Goal: Task Accomplishment & Management: Manage account settings

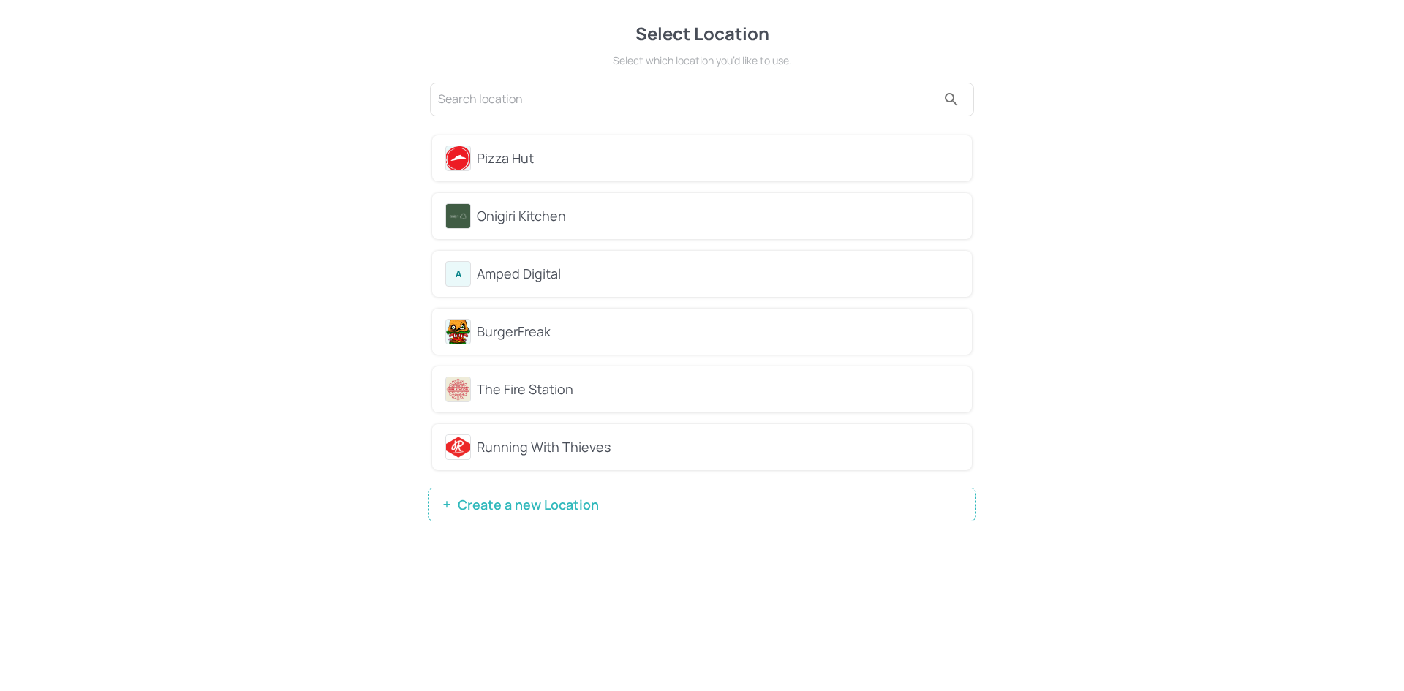
click at [566, 395] on div "The Fire Station" at bounding box center [718, 390] width 482 height 20
click at [494, 444] on div "Running With Thieves" at bounding box center [718, 447] width 482 height 20
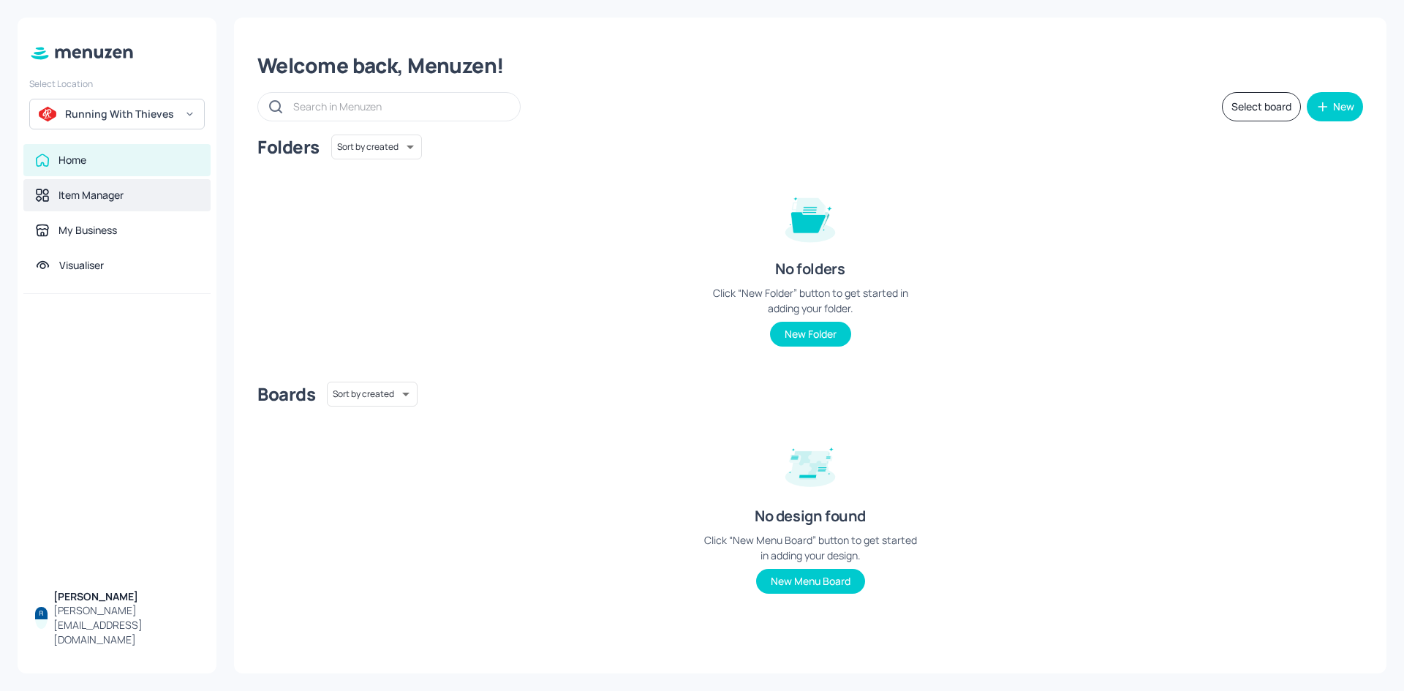
click at [78, 184] on div "Item Manager" at bounding box center [116, 195] width 187 height 32
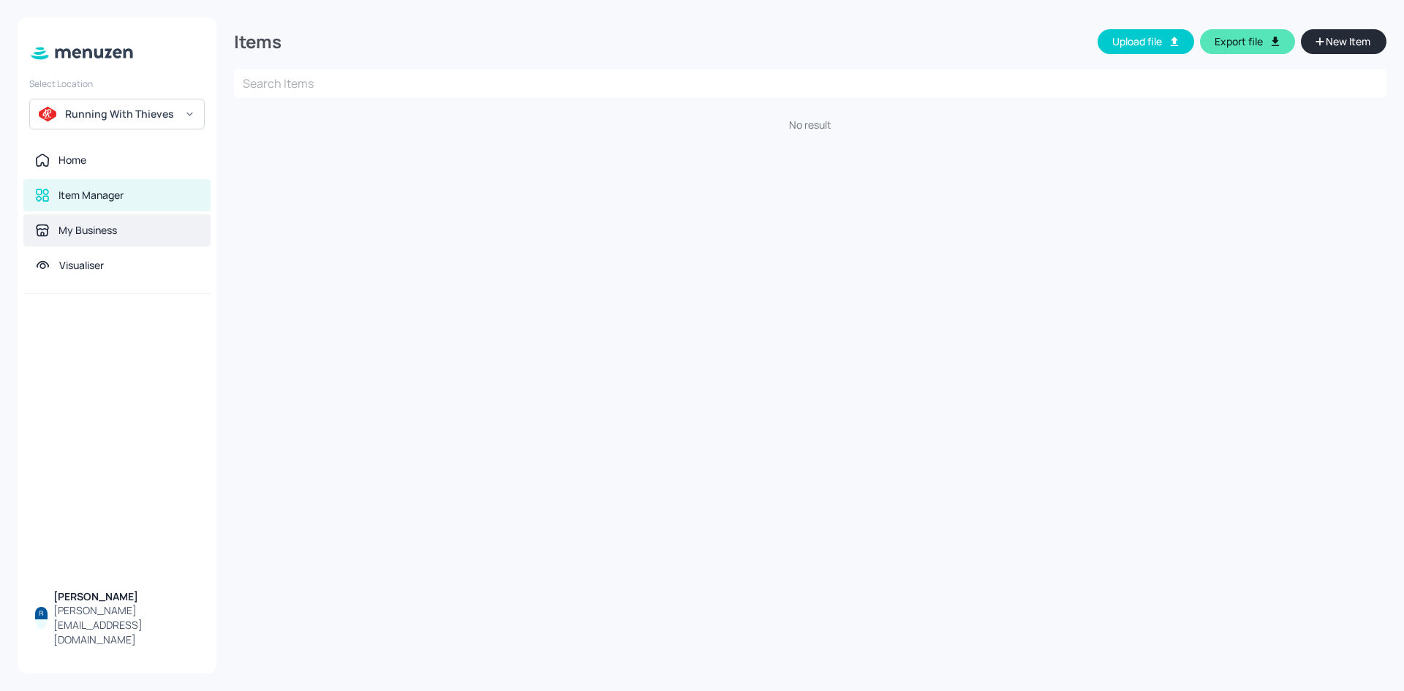
click at [99, 239] on div "My Business" at bounding box center [116, 230] width 187 height 32
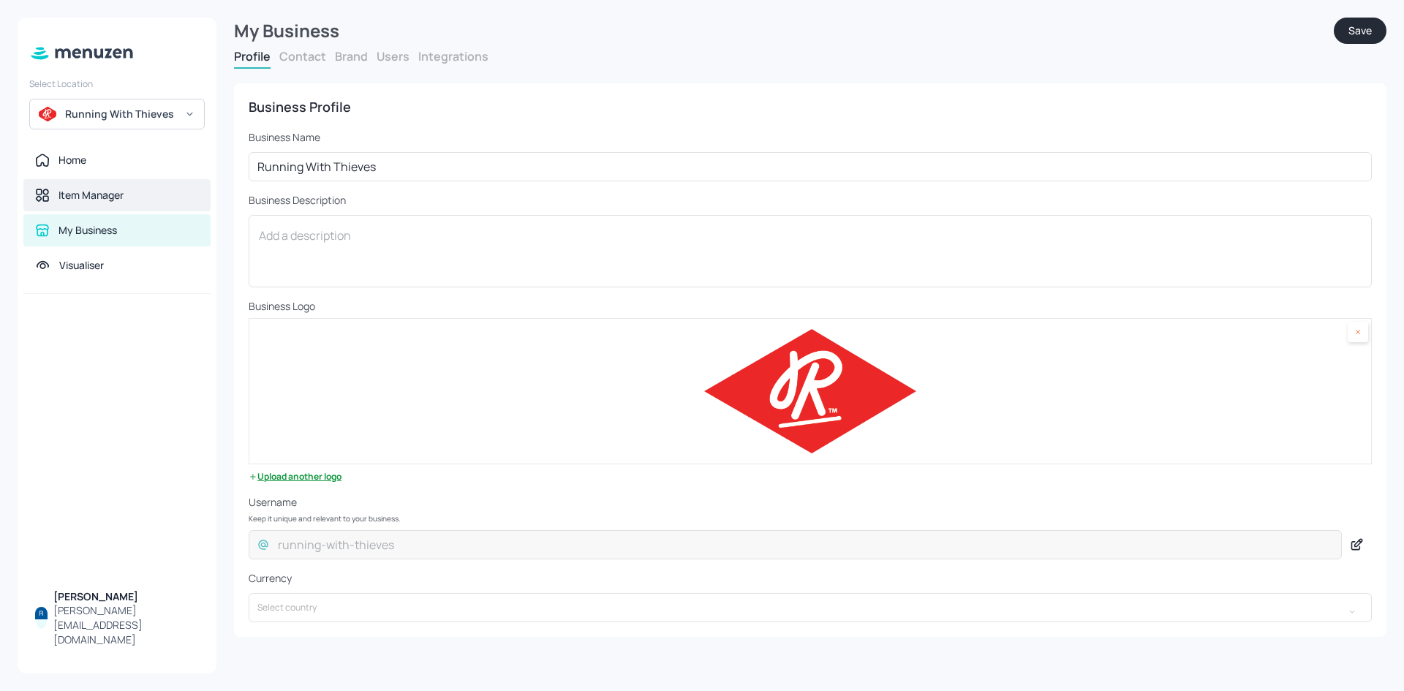
click at [105, 181] on div "Item Manager" at bounding box center [116, 195] width 187 height 32
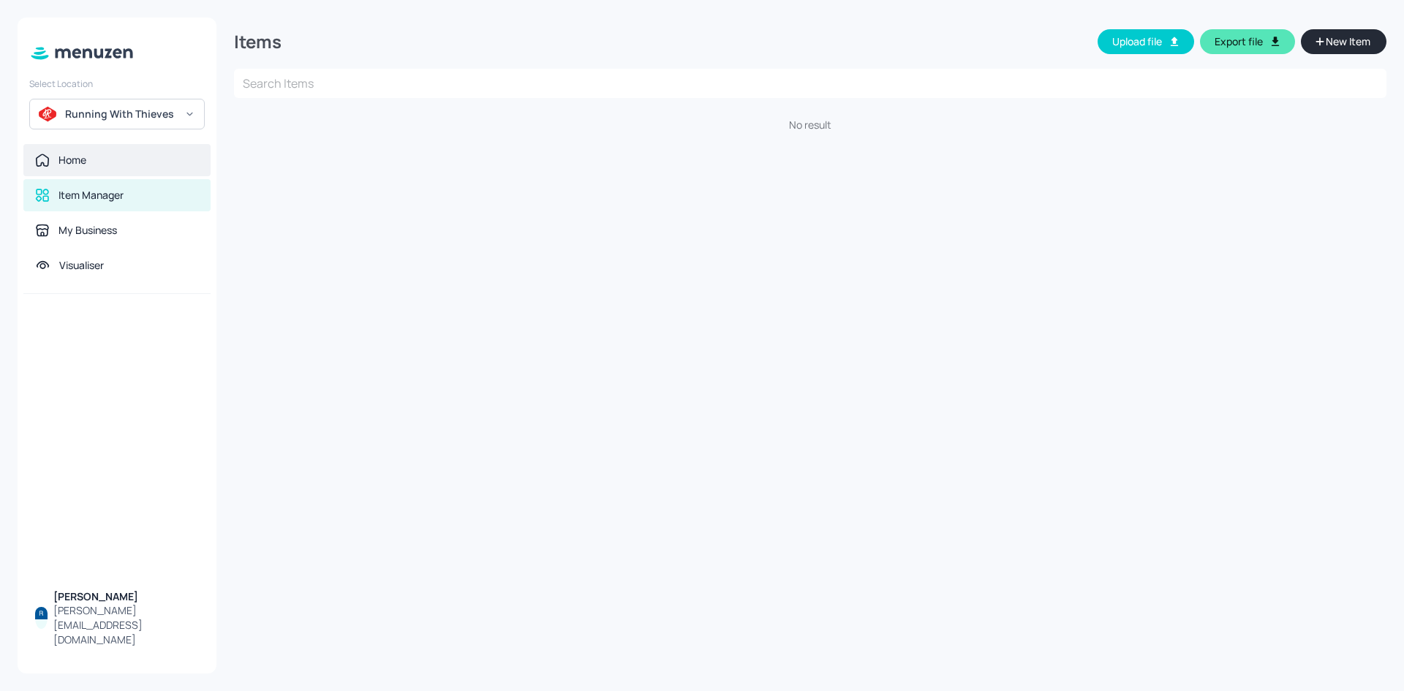
click at [90, 151] on div "Home" at bounding box center [116, 160] width 187 height 32
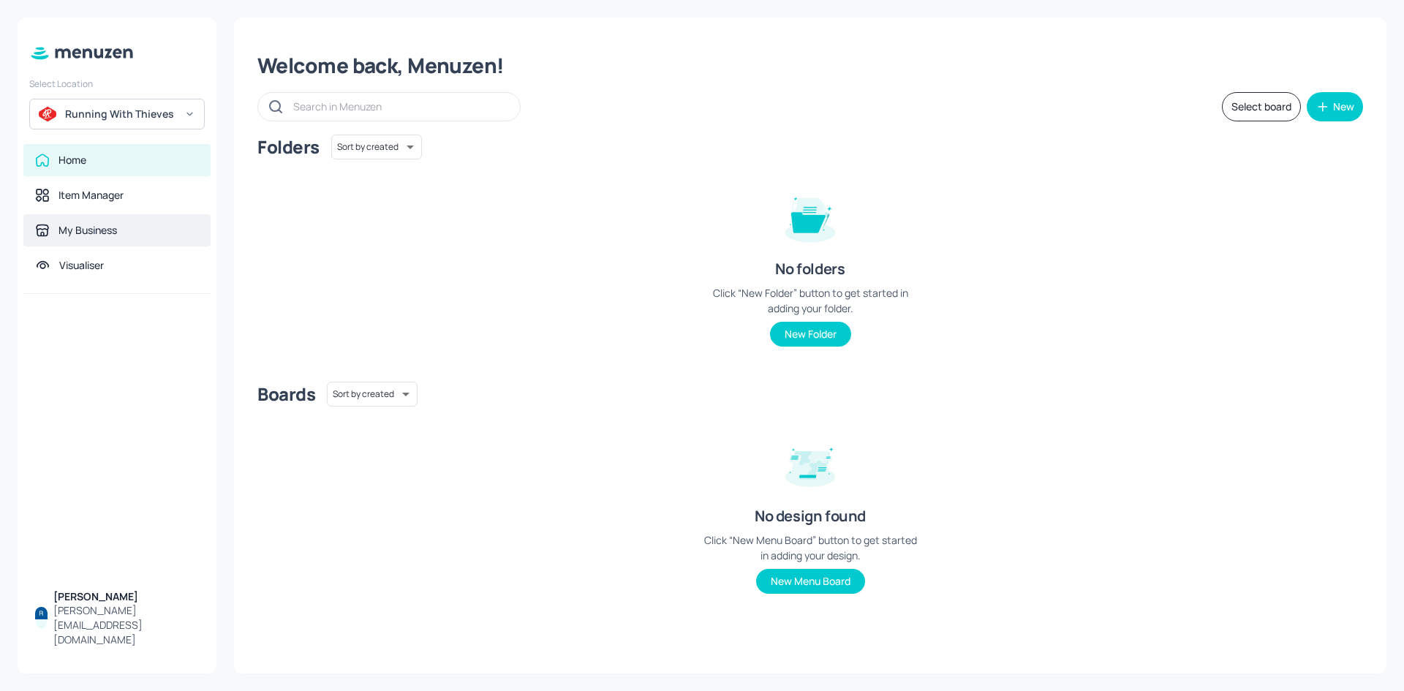
click at [64, 244] on div "My Business" at bounding box center [116, 230] width 187 height 32
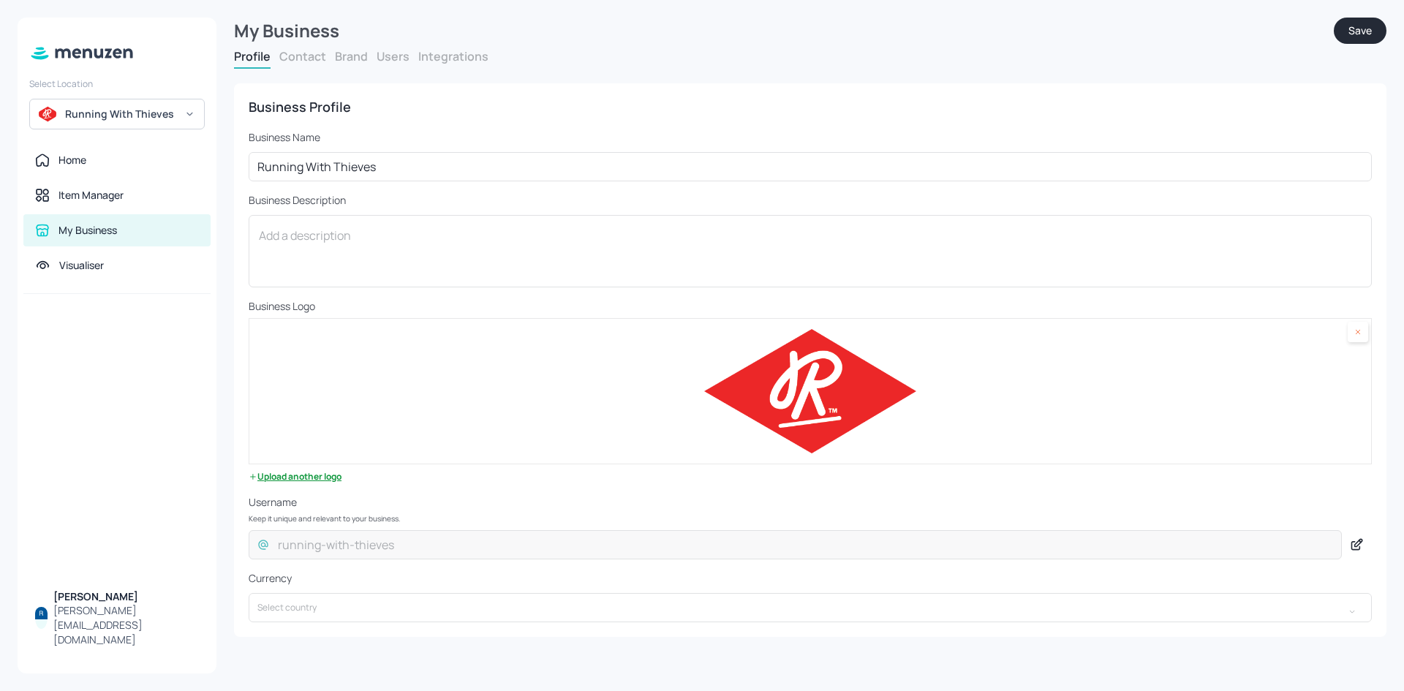
click at [292, 56] on button "Contact" at bounding box center [302, 56] width 47 height 16
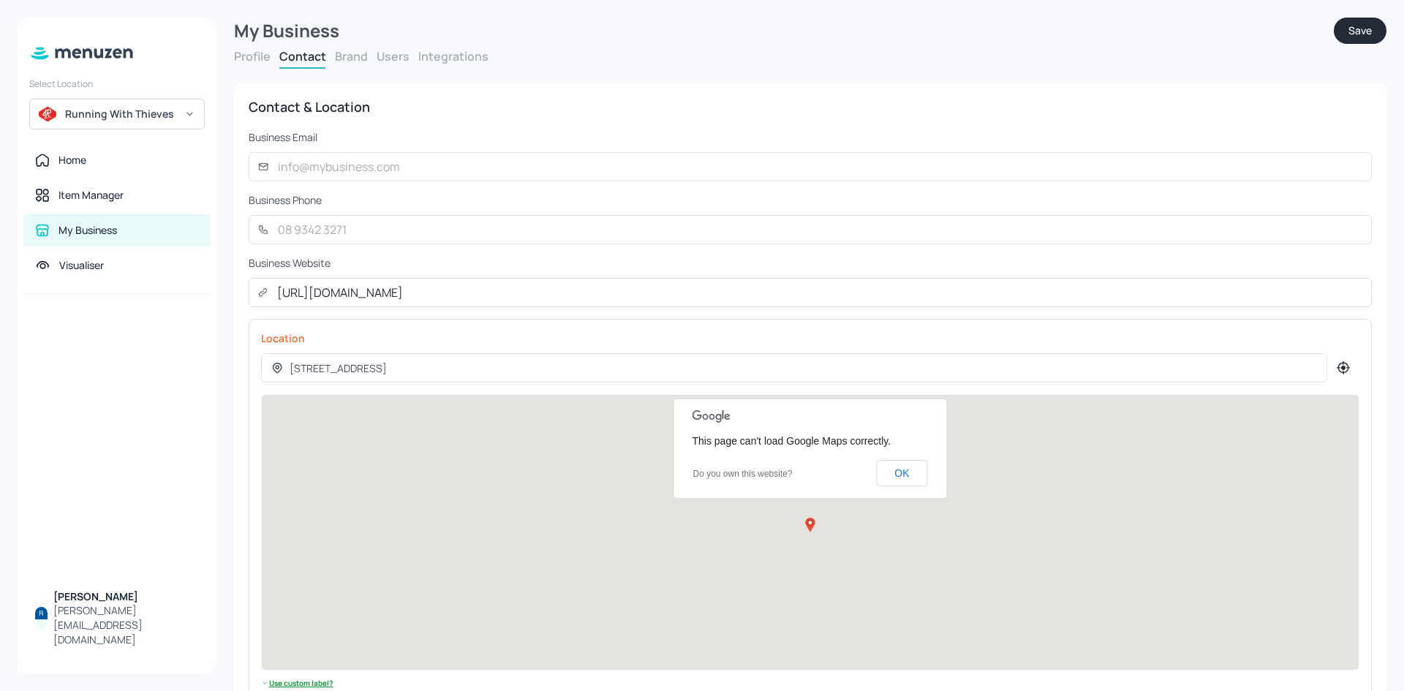
click at [352, 66] on div "Profile Contact Brand Users Integrations" at bounding box center [810, 58] width 1152 height 20
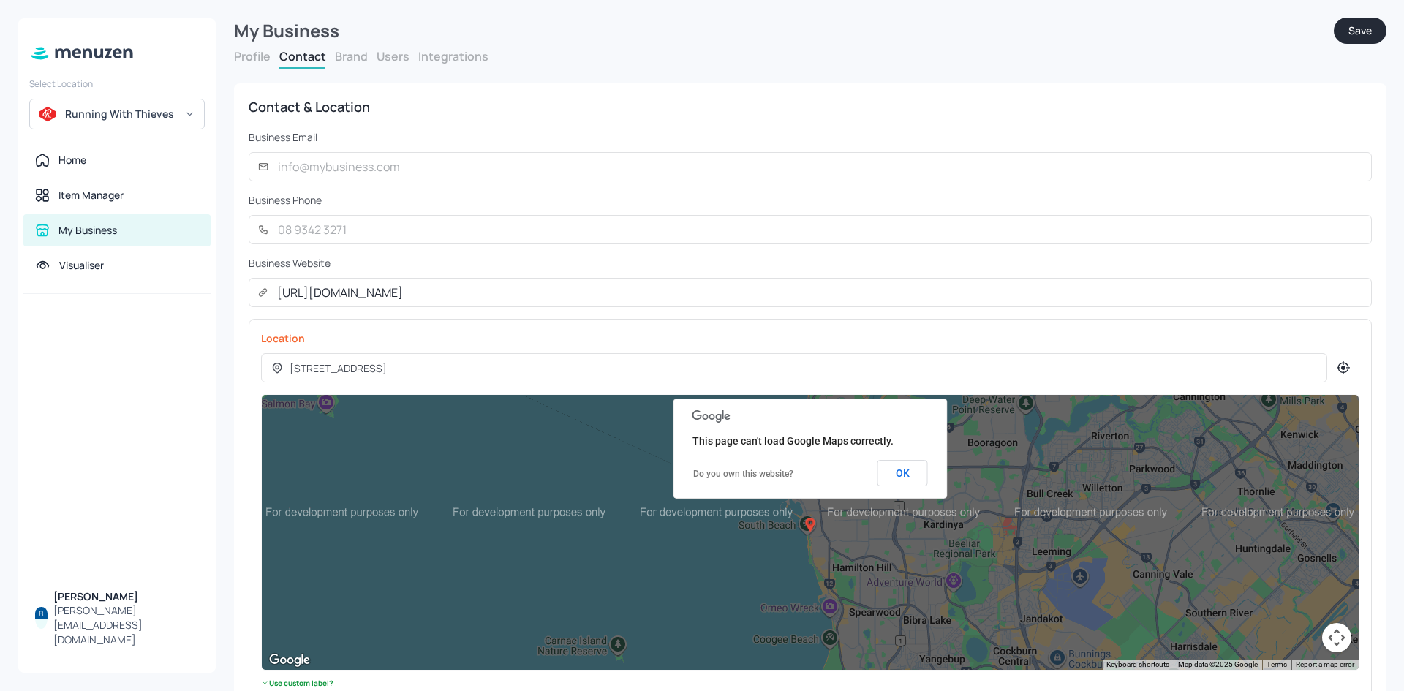
click at [389, 61] on button "Users" at bounding box center [393, 56] width 33 height 16
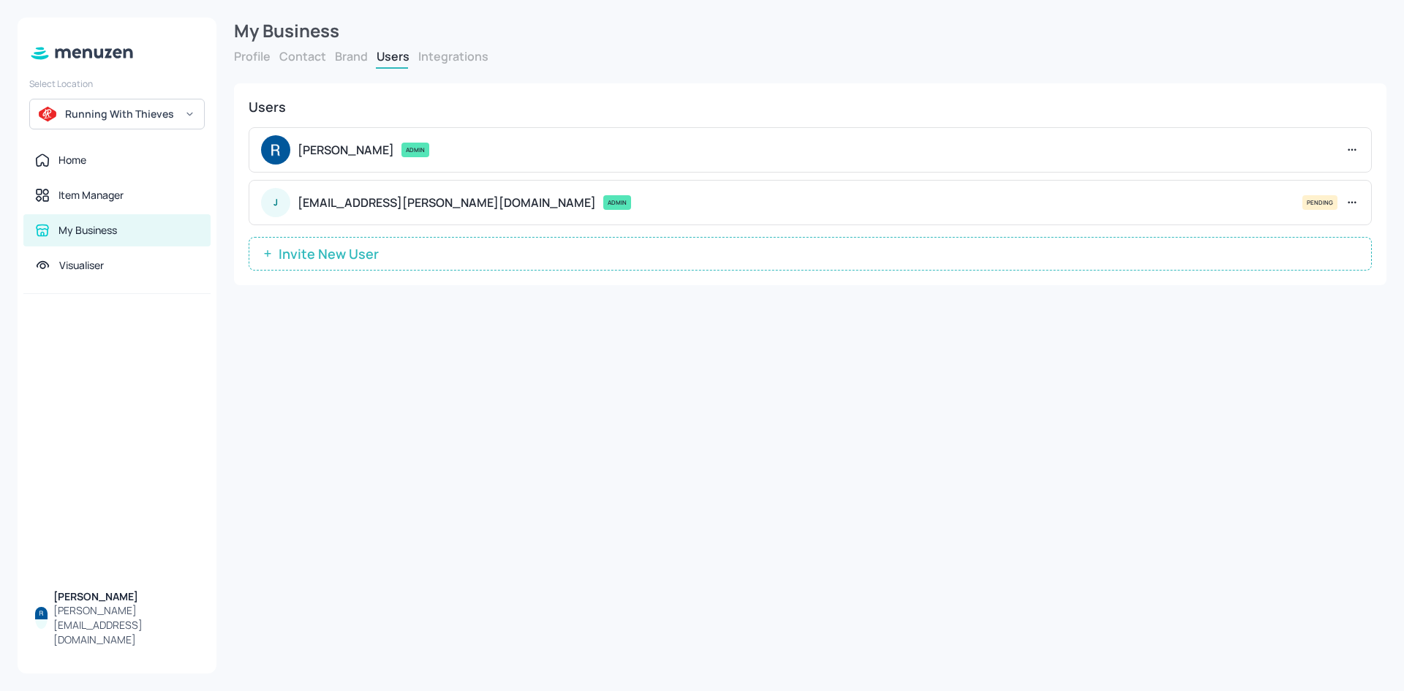
click at [335, 64] on button "Brand" at bounding box center [351, 56] width 33 height 16
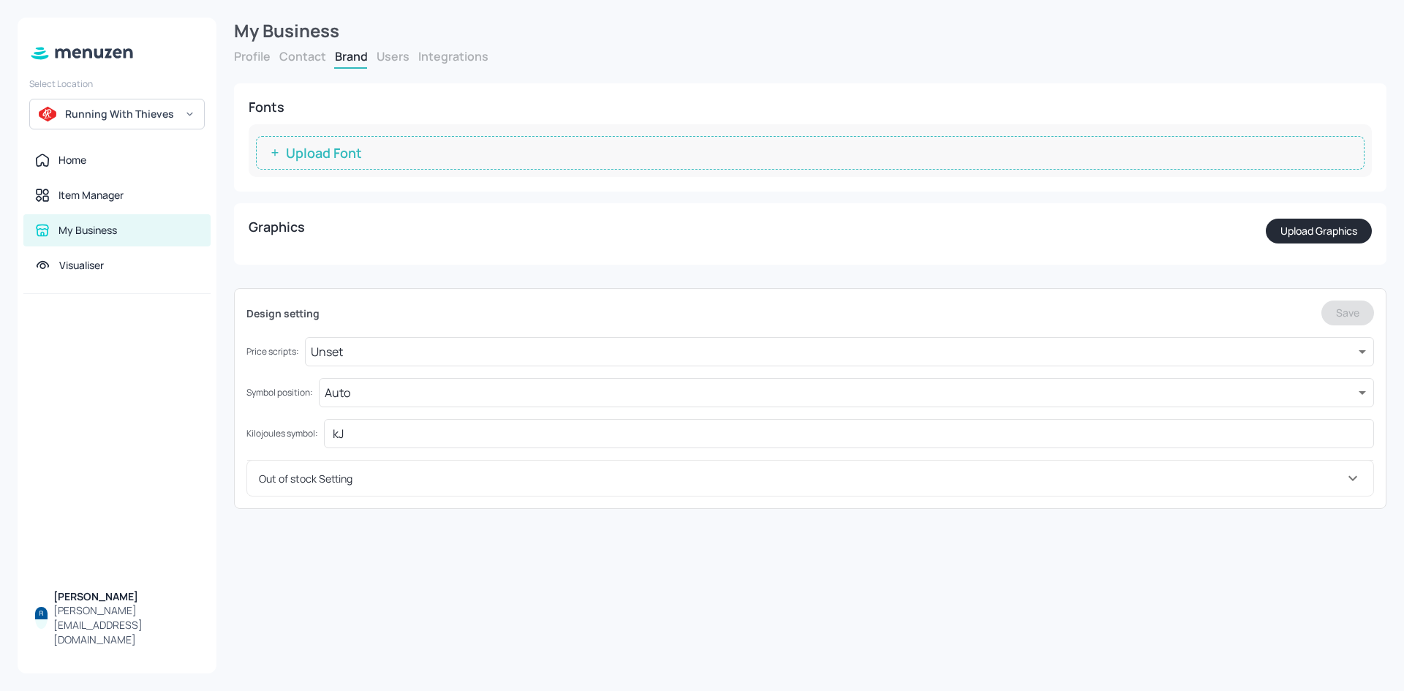
click at [377, 69] on div "Fonts Upload Font Graphics Upload Graphics Design setting Save Price scripts: U…" at bounding box center [810, 289] width 1152 height 440
